Goal: Task Accomplishment & Management: Manage account settings

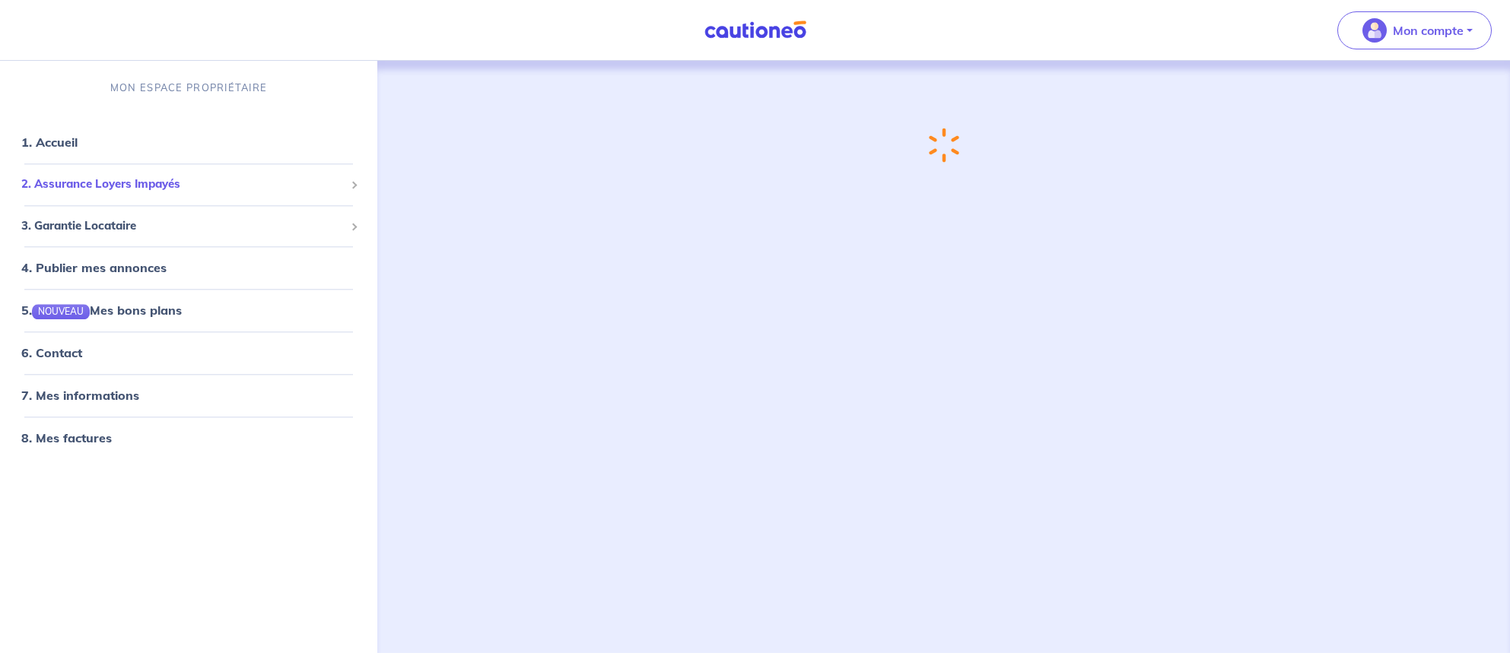
click at [214, 183] on span "2. Assurance Loyers Impayés" at bounding box center [182, 184] width 323 height 17
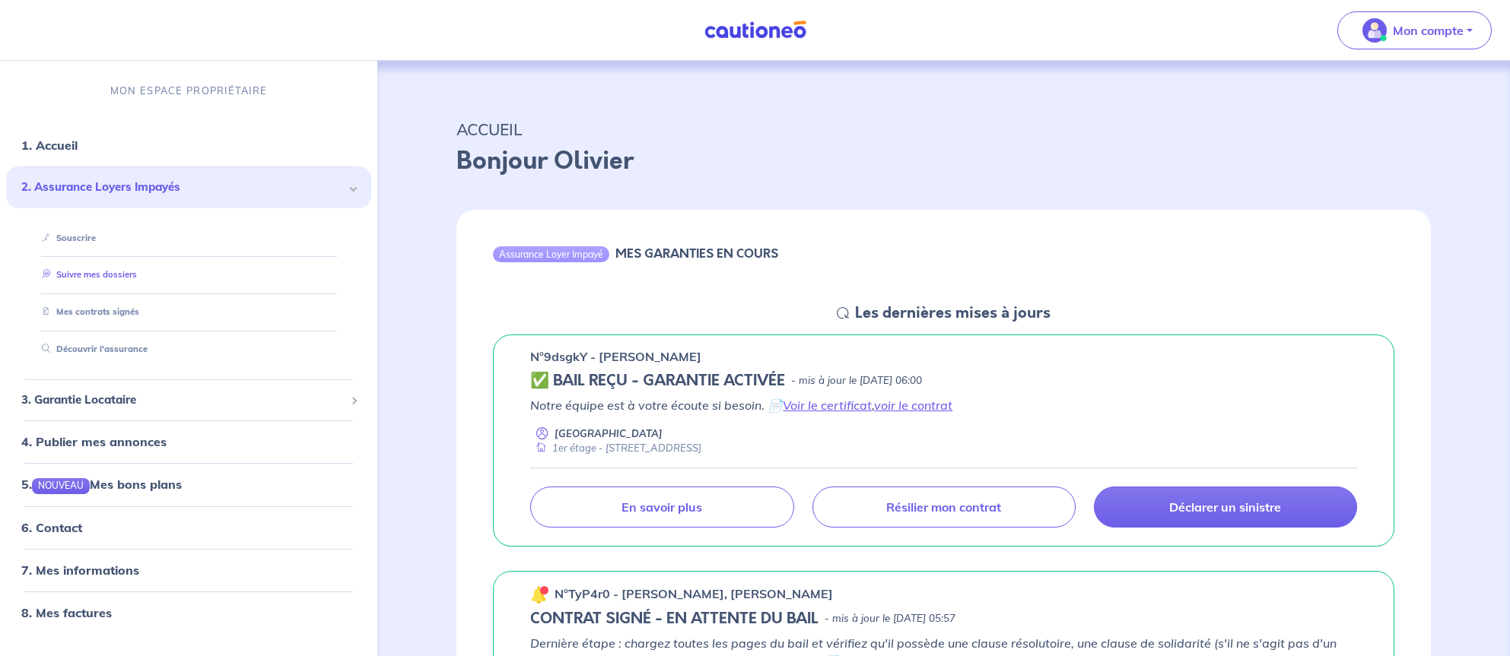
click at [103, 275] on link "Suivre mes dossiers" at bounding box center [86, 275] width 101 height 11
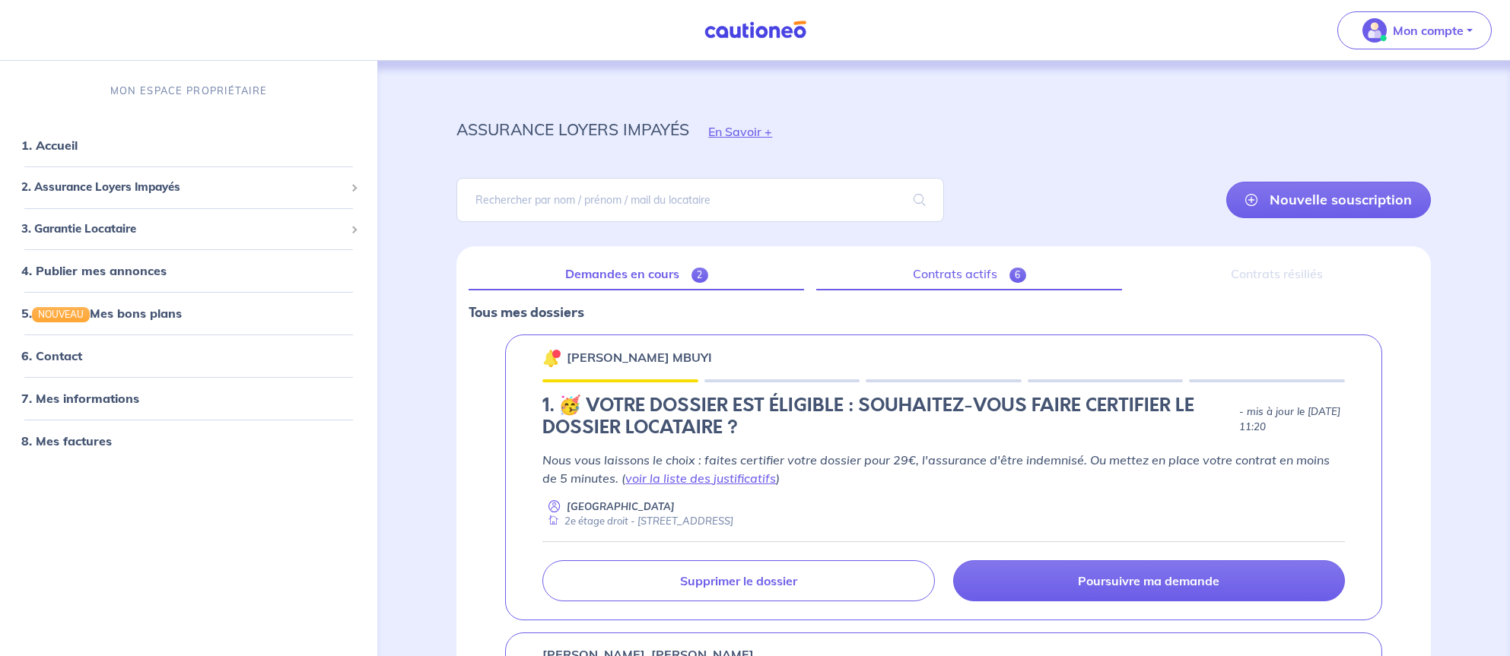
click at [947, 273] on link "Contrats actifs 6" at bounding box center [969, 275] width 306 height 32
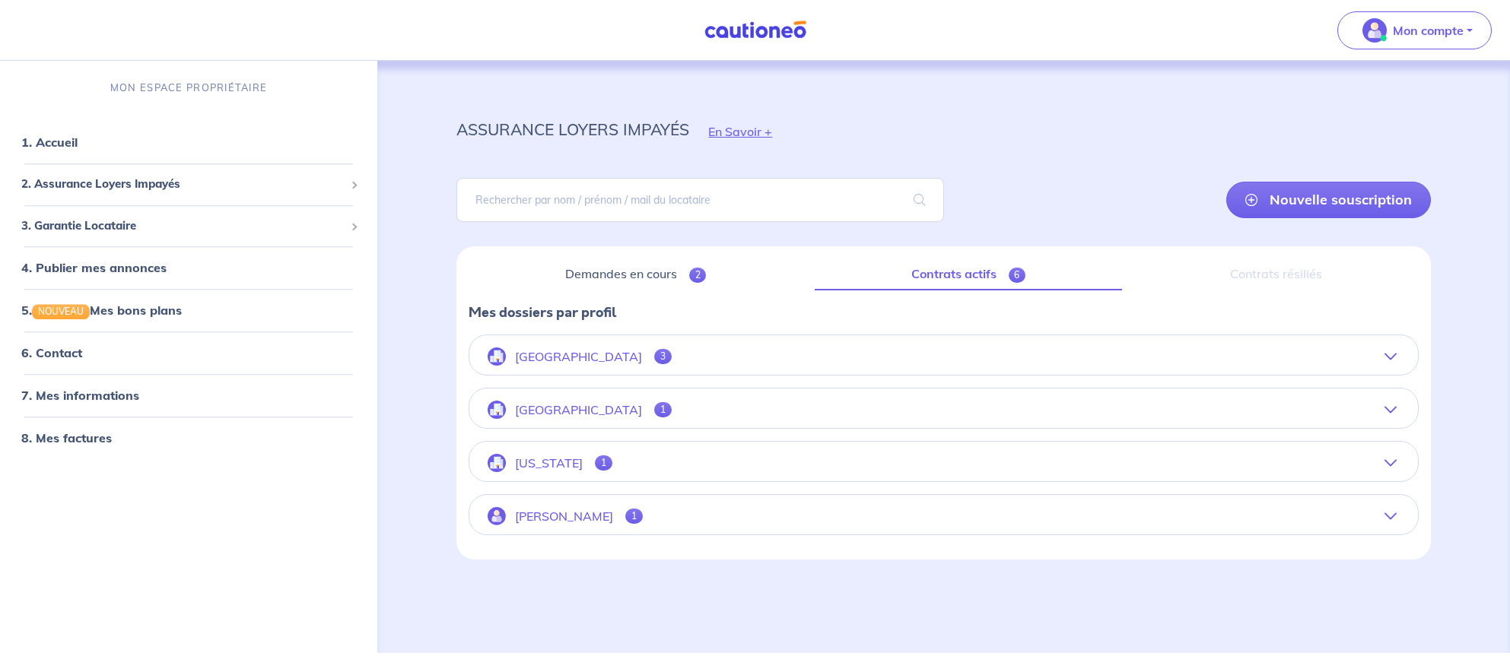
click at [1386, 357] on icon "button" at bounding box center [1390, 357] width 12 height 12
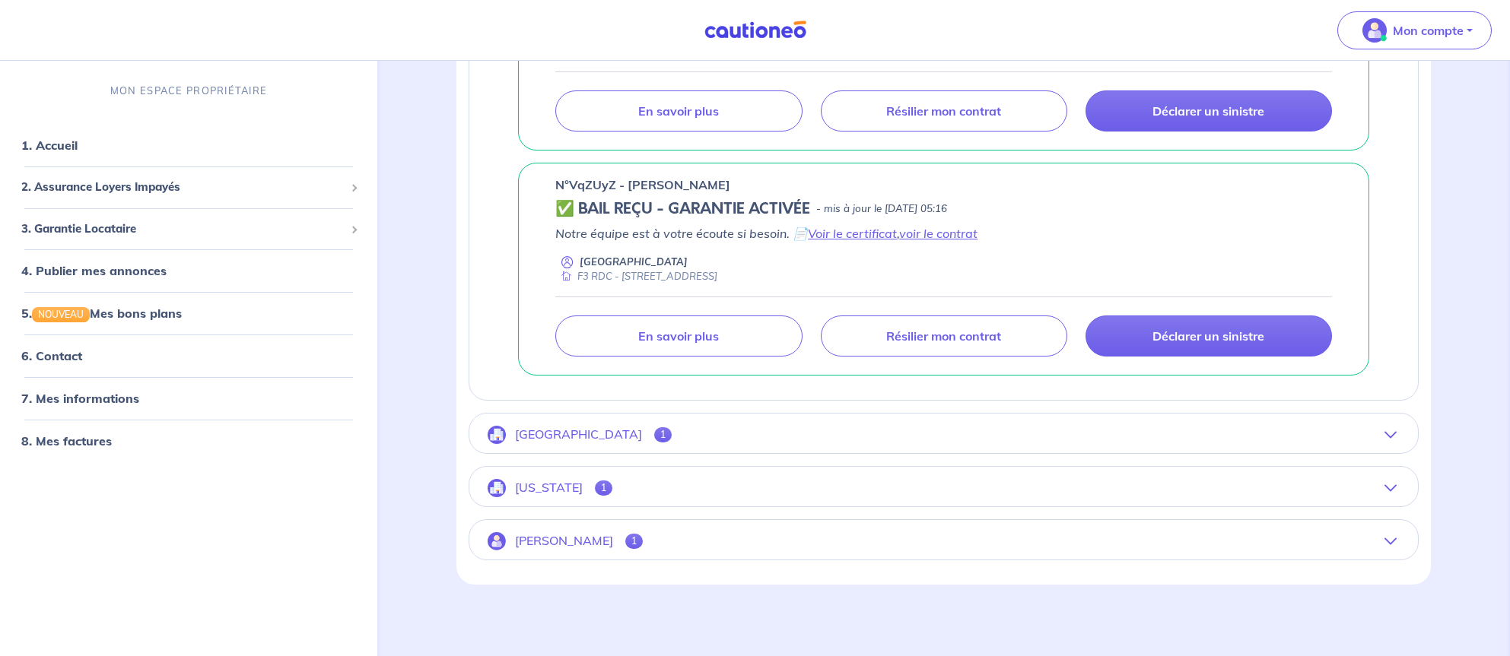
scroll to position [686, 0]
click at [1395, 433] on icon "button" at bounding box center [1390, 436] width 12 height 12
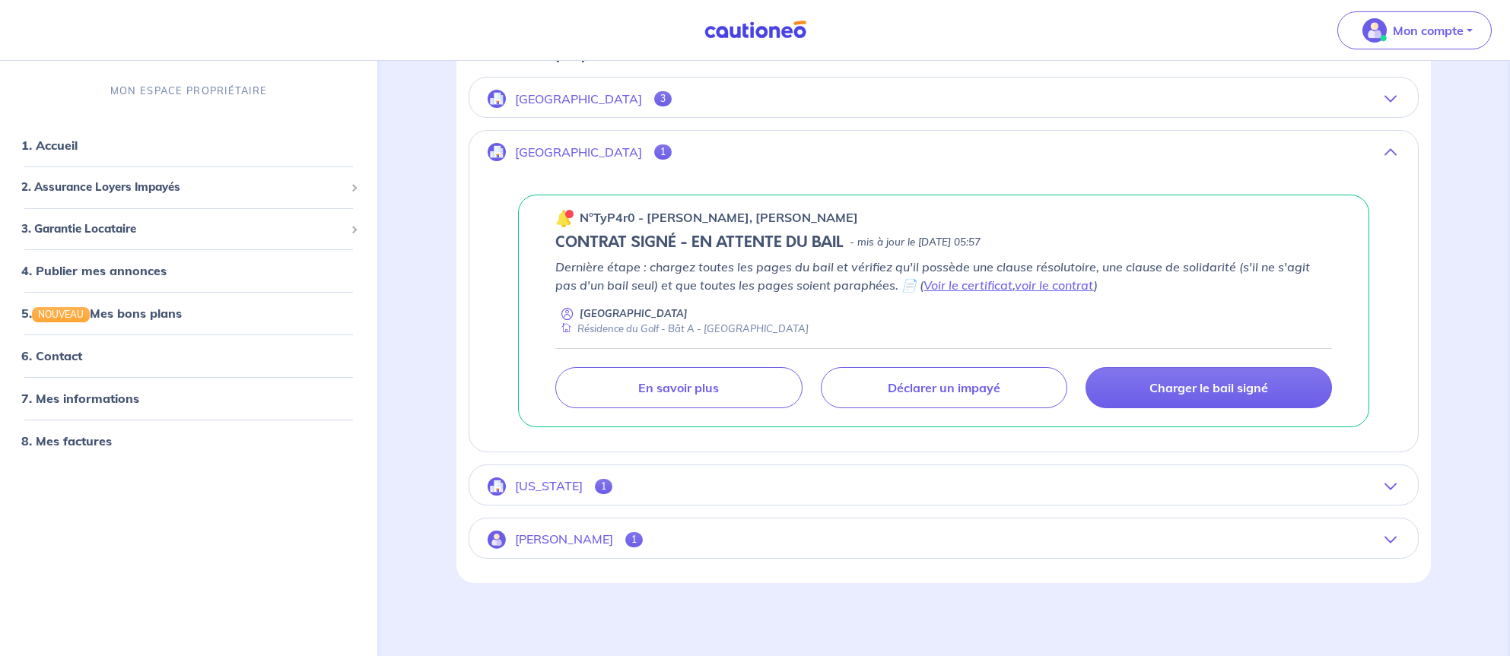
scroll to position [257, 0]
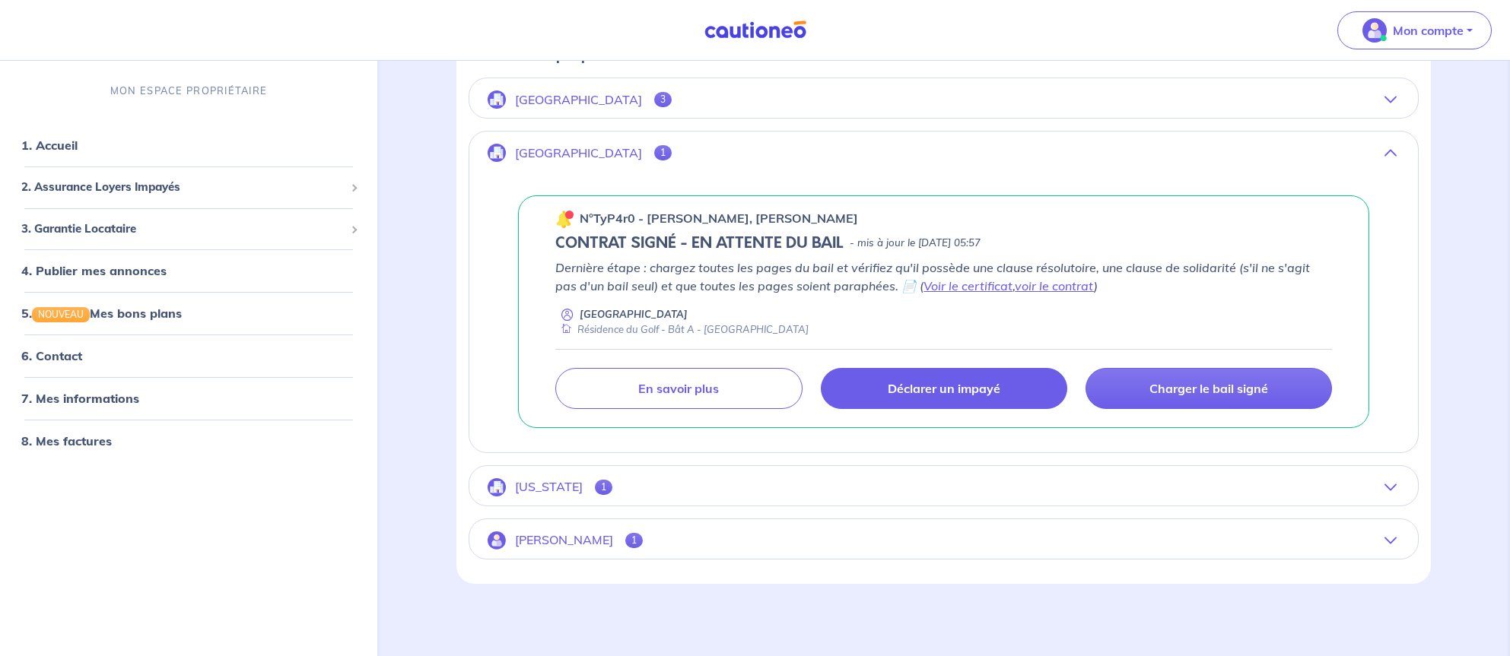
click at [916, 383] on p "Déclarer un impayé" at bounding box center [943, 388] width 113 height 15
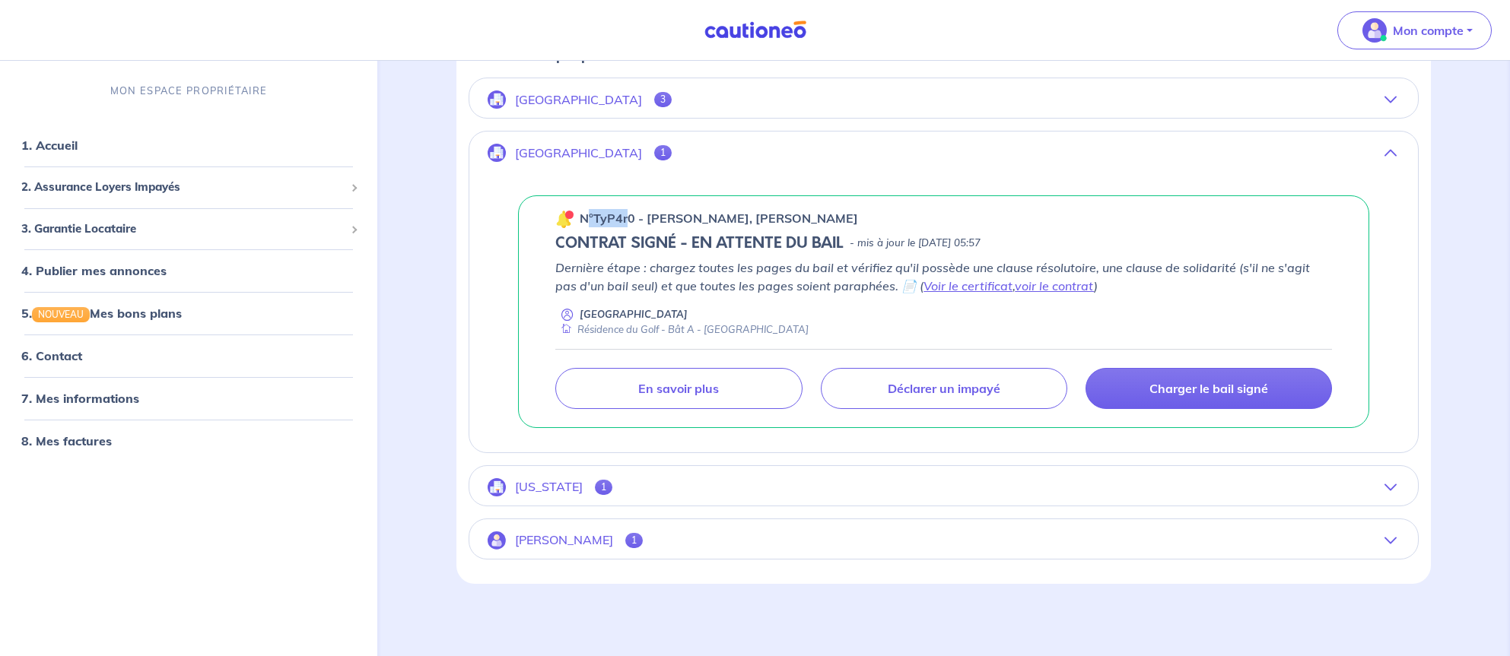
drag, startPoint x: 595, startPoint y: 217, endPoint x: 633, endPoint y: 218, distance: 38.0
click at [633, 218] on p "n°TyP4r0 - [PERSON_NAME], [PERSON_NAME]" at bounding box center [718, 218] width 278 height 18
copy p "°TyP4r"
